Goal: Task Accomplishment & Management: Use online tool/utility

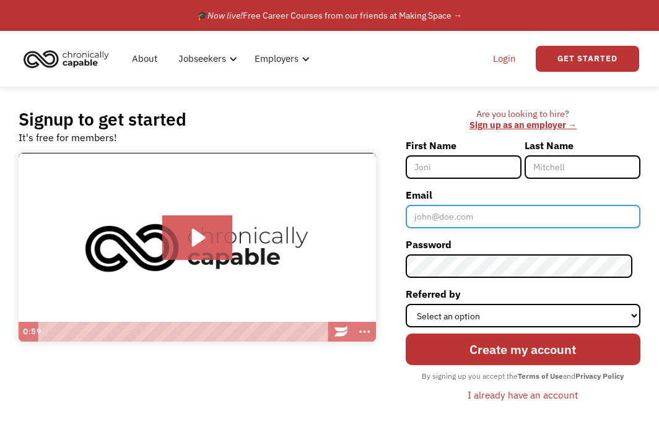
type input "[EMAIL_ADDRESS][DOMAIN_NAME]"
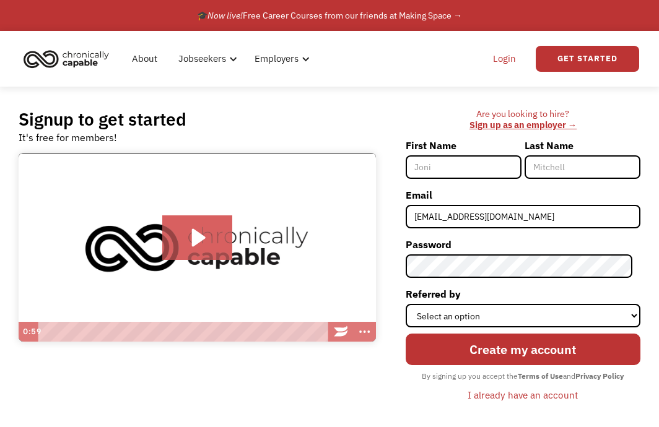
click at [506, 60] on link "Login" at bounding box center [504, 59] width 38 height 40
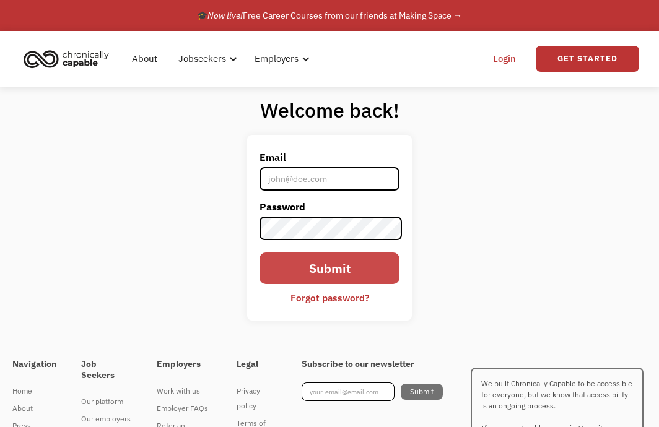
type input "[EMAIL_ADDRESS][DOMAIN_NAME]"
click at [356, 268] on input "Submit" at bounding box center [329, 269] width 140 height 32
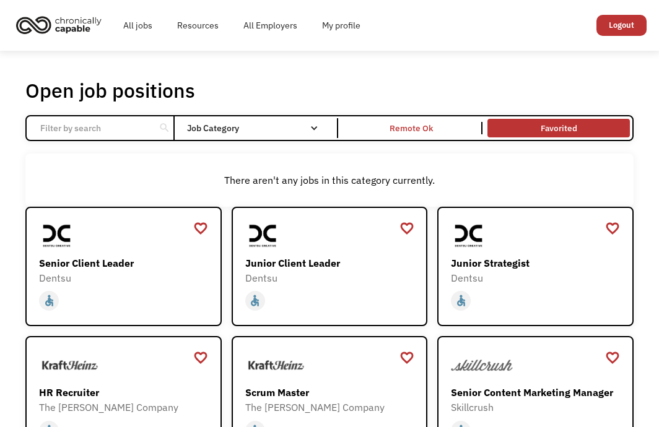
click at [575, 124] on link "Favorited" at bounding box center [558, 127] width 147 height 23
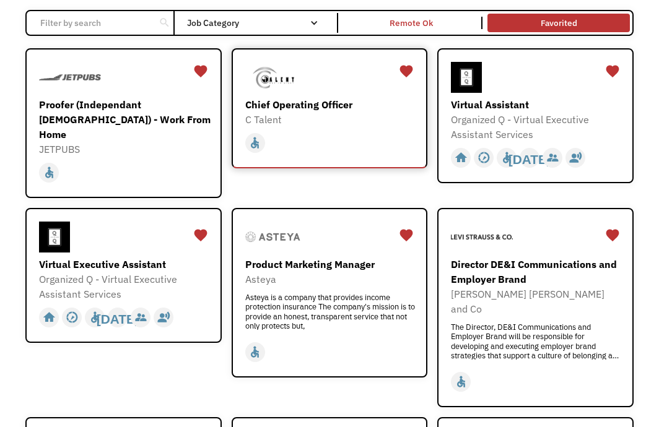
scroll to position [62, 0]
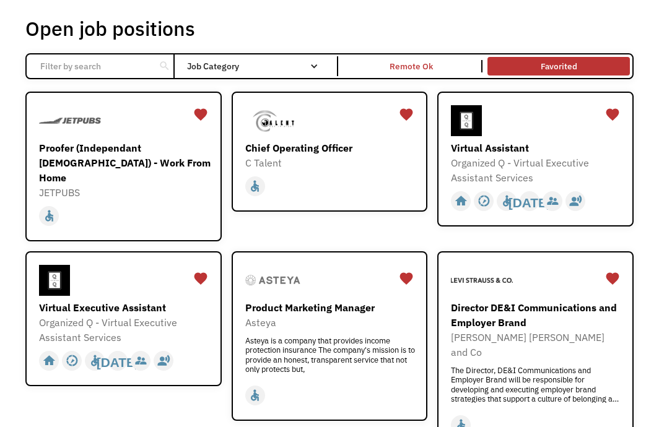
click at [126, 62] on input "Email Form" at bounding box center [91, 66] width 116 height 24
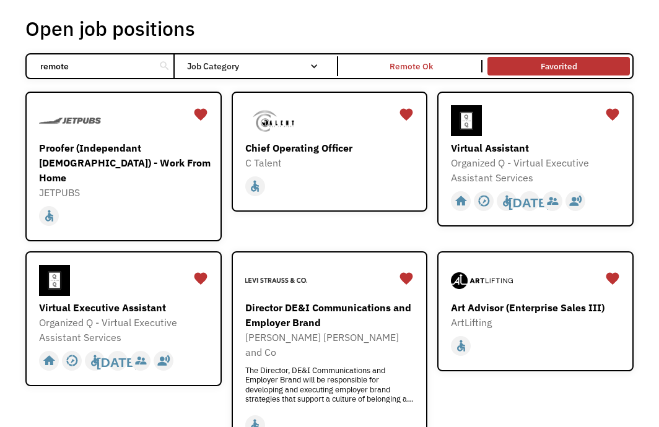
type input "remote"
click input "Email Form" at bounding box center [0, 0] width 0 height 0
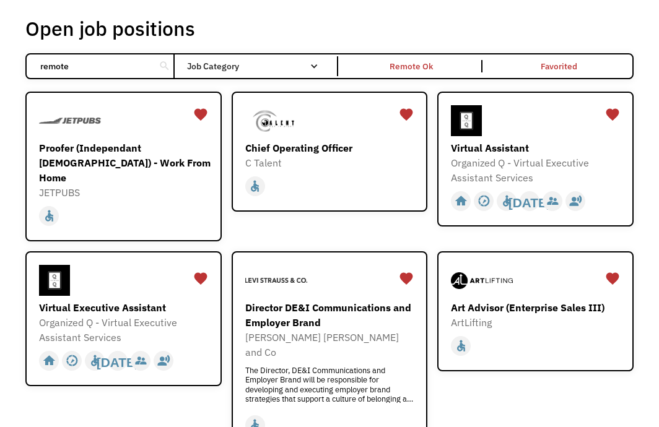
click at [537, 59] on link "Favorited" at bounding box center [558, 65] width 147 height 23
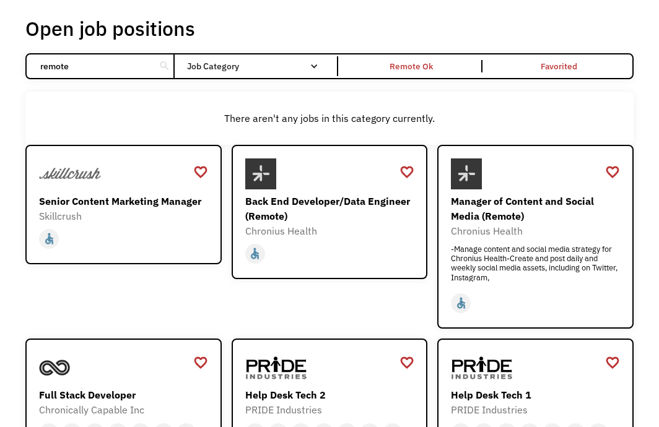
drag, startPoint x: 105, startPoint y: 72, endPoint x: 112, endPoint y: 68, distance: 8.6
click at [106, 72] on input "remote" at bounding box center [91, 66] width 116 height 24
click at [168, 66] on div "search" at bounding box center [165, 66] width 12 height 19
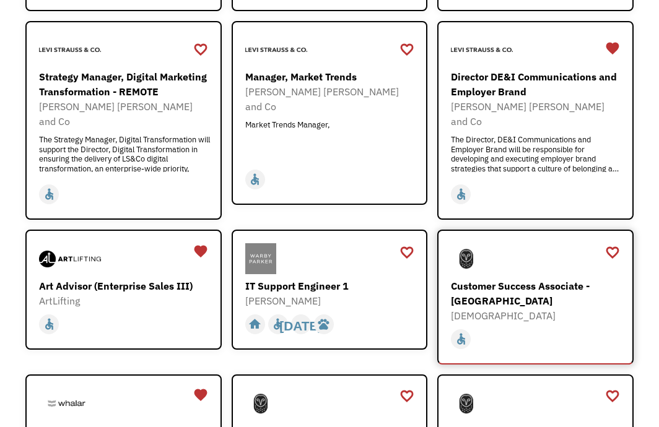
scroll to position [867, 0]
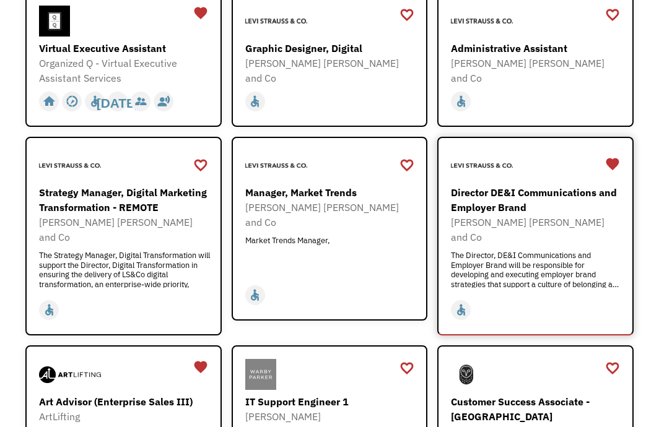
click at [513, 185] on div "Director DE&I Communications and Employer Brand" at bounding box center [537, 200] width 172 height 30
click at [619, 155] on div "favorite" at bounding box center [612, 164] width 15 height 19
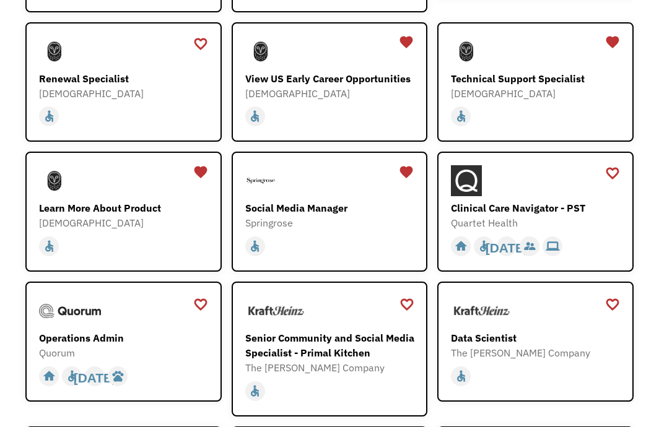
scroll to position [1672, 0]
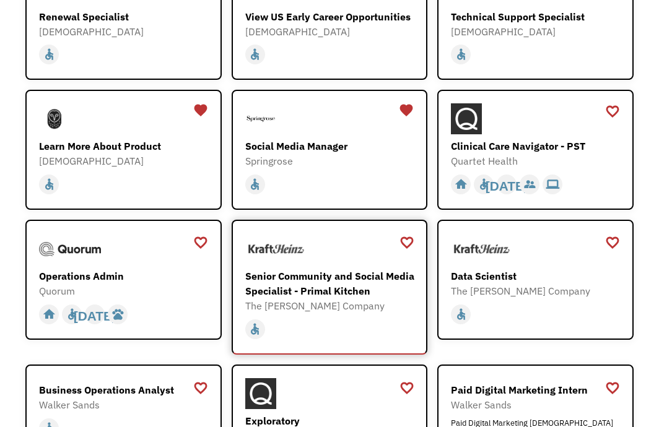
click at [305, 269] on div "Senior Community and Social Media Specialist - Primal Kitchen" at bounding box center [331, 284] width 172 height 30
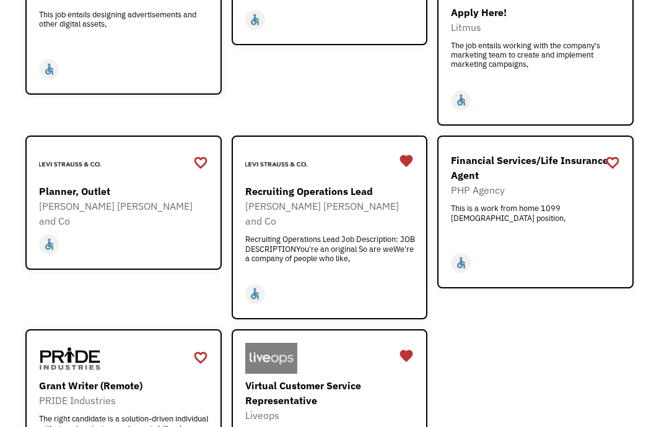
scroll to position [2291, 0]
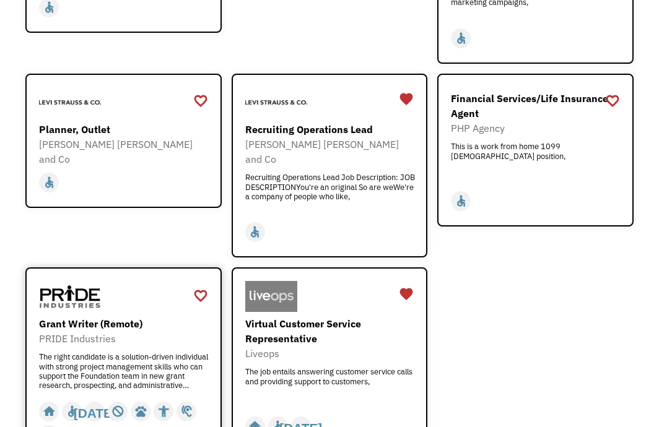
click at [111, 316] on div "Grant Writer (Remote)" at bounding box center [125, 323] width 172 height 15
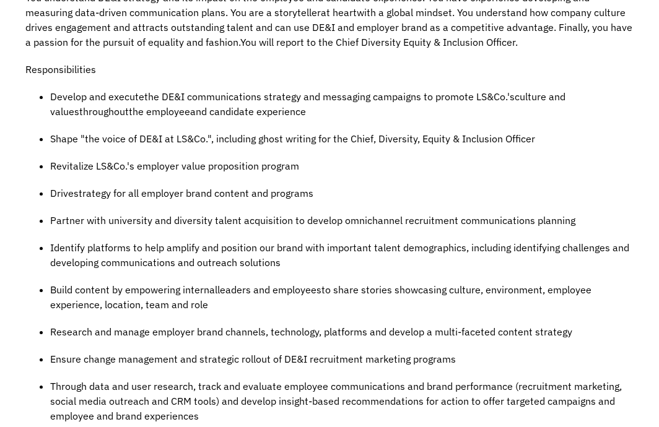
scroll to position [619, 0]
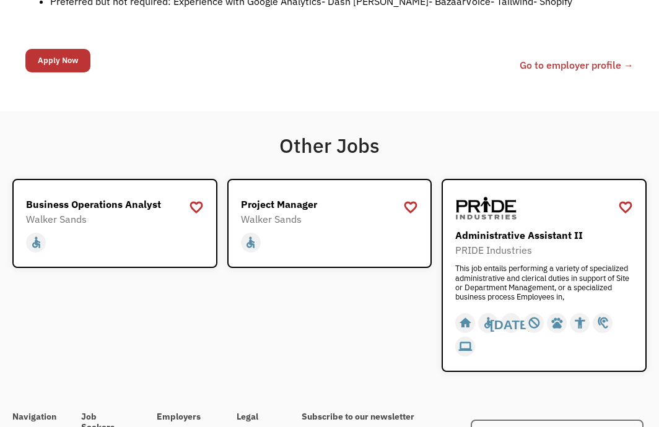
scroll to position [1486, 0]
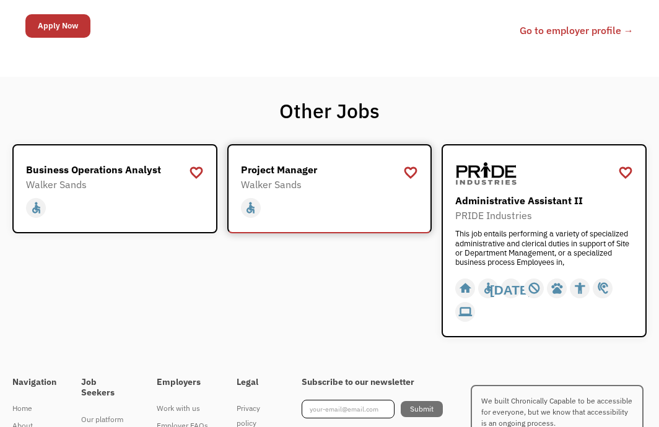
click at [310, 169] on div "Project Manager" at bounding box center [331, 169] width 181 height 15
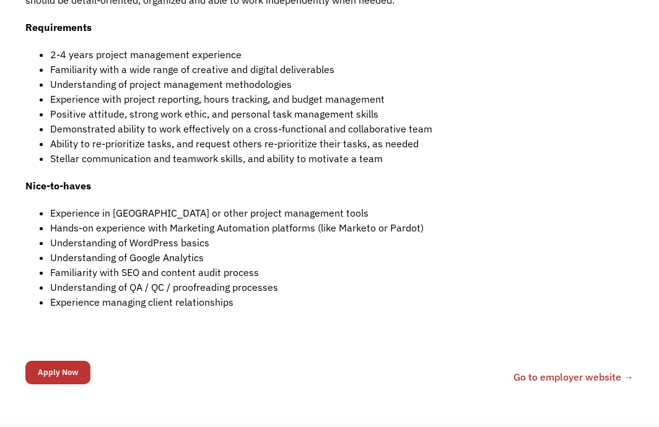
scroll to position [743, 0]
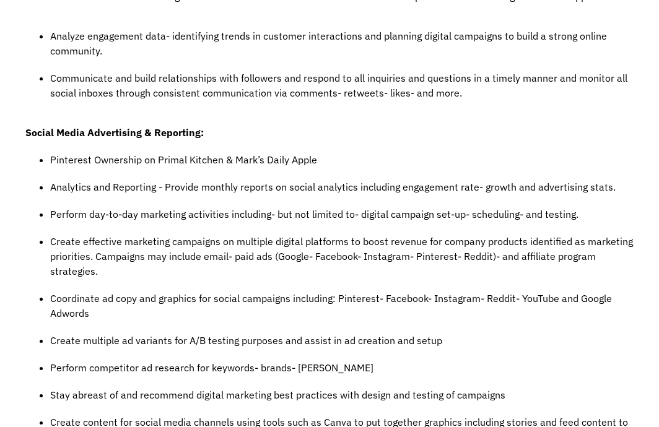
scroll to position [495, 0]
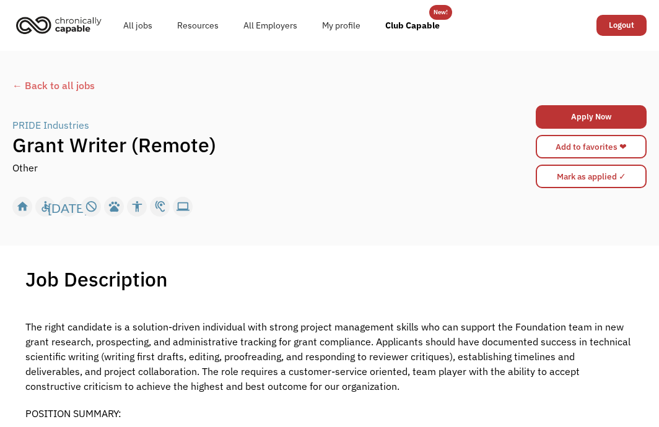
click at [16, 82] on div "← Back to all jobs" at bounding box center [329, 85] width 634 height 15
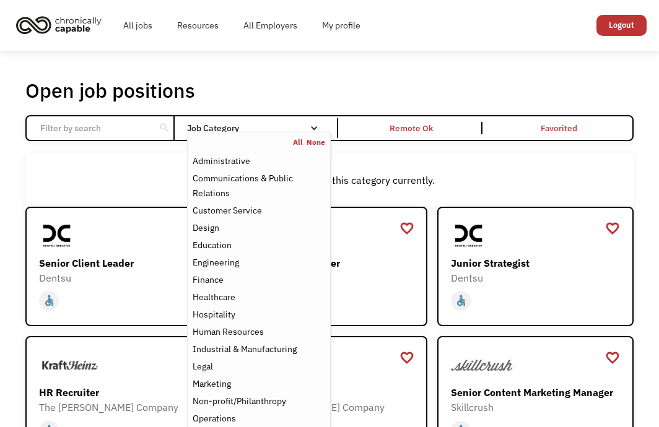
click at [270, 119] on div "Job Category" at bounding box center [259, 128] width 144 height 20
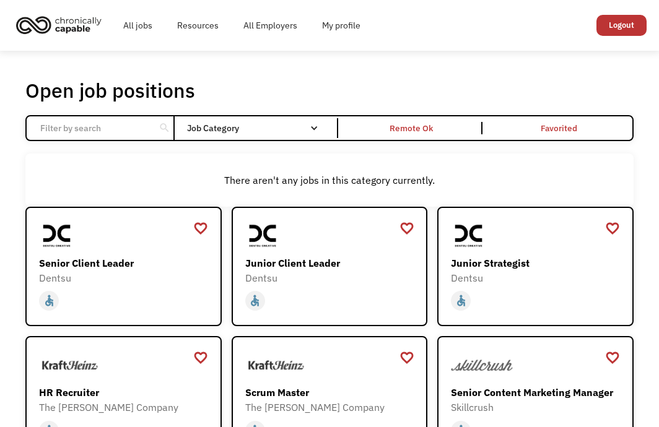
click at [270, 119] on div "Job Category" at bounding box center [259, 128] width 144 height 20
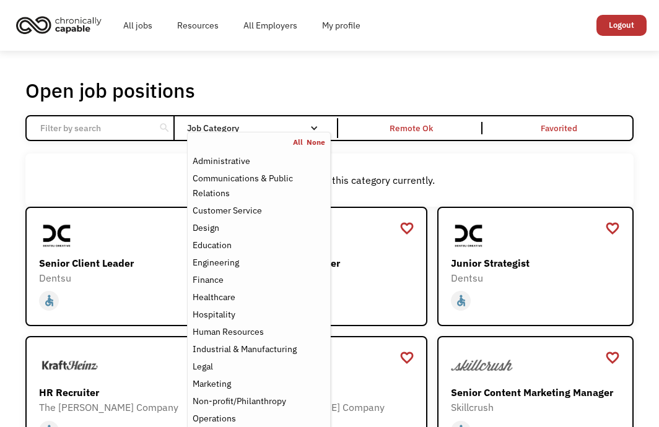
click at [297, 141] on link "All" at bounding box center [300, 142] width 14 height 10
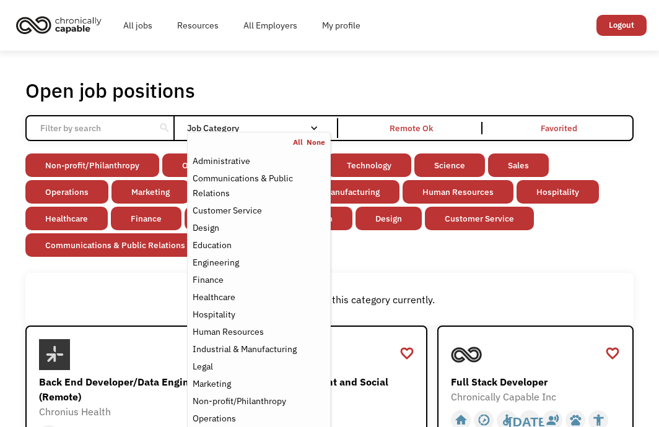
click at [289, 82] on div "Open job positions You have X liked items Search" at bounding box center [328, 90] width 607 height 25
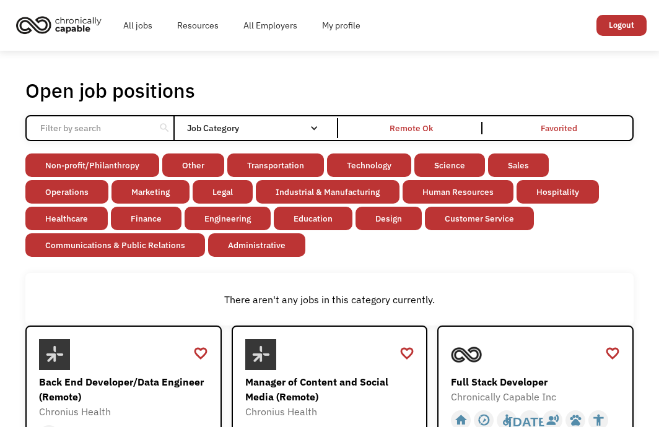
click at [117, 126] on input "Email Form" at bounding box center [91, 128] width 116 height 24
click at [185, 214] on link "Engineering" at bounding box center [228, 219] width 86 height 24
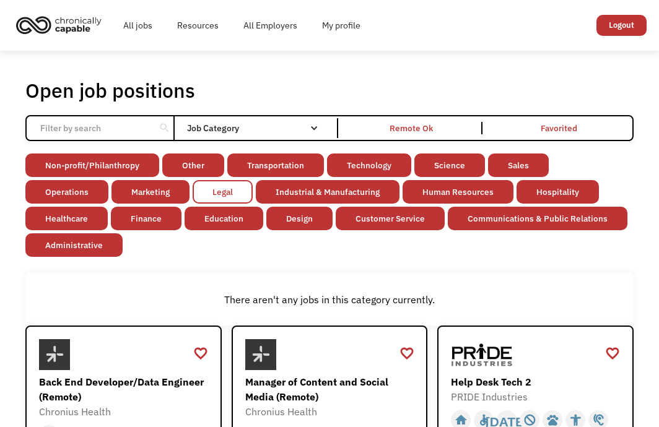
click at [193, 187] on link "Legal" at bounding box center [223, 192] width 60 height 24
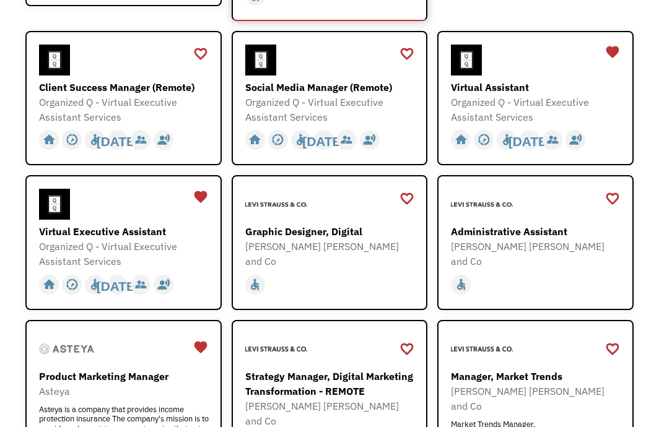
scroll to position [867, 0]
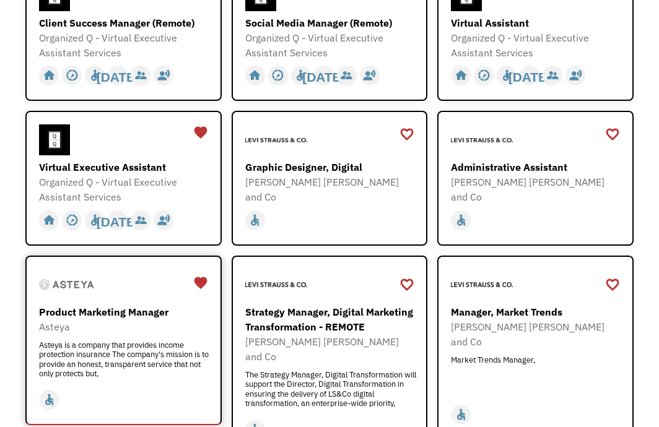
click at [141, 319] on div "Asteya" at bounding box center [125, 326] width 172 height 15
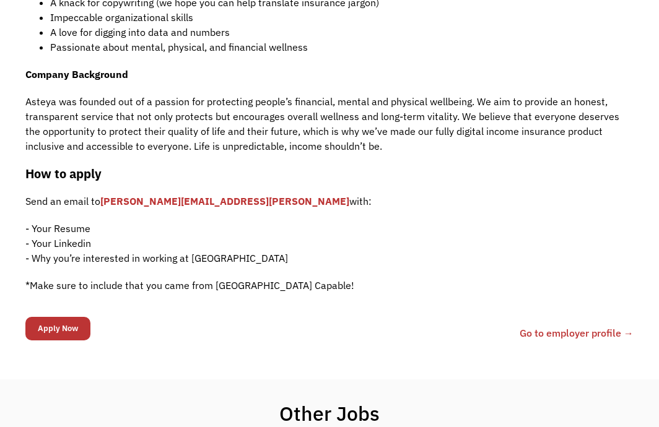
scroll to position [681, 0]
